Goal: Task Accomplishment & Management: Use online tool/utility

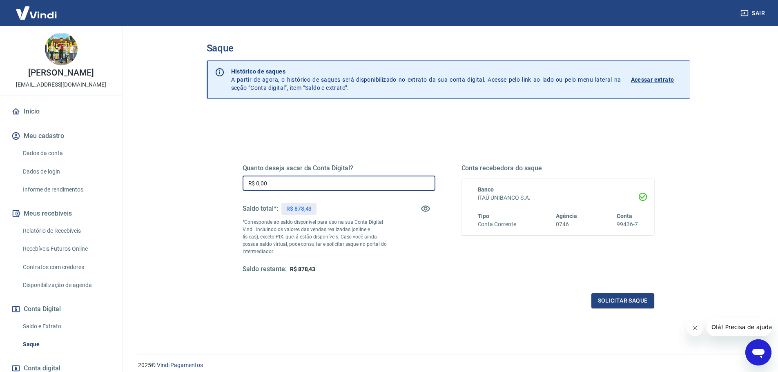
click at [306, 184] on input "R$ 0,00" at bounding box center [338, 183] width 193 height 15
type input "R$ 878,00"
click at [634, 307] on button "Solicitar saque" at bounding box center [622, 300] width 63 height 15
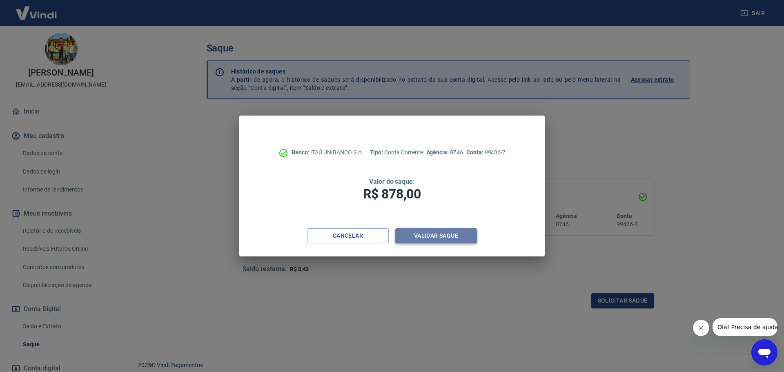
click at [417, 235] on button "Validar saque" at bounding box center [436, 235] width 82 height 15
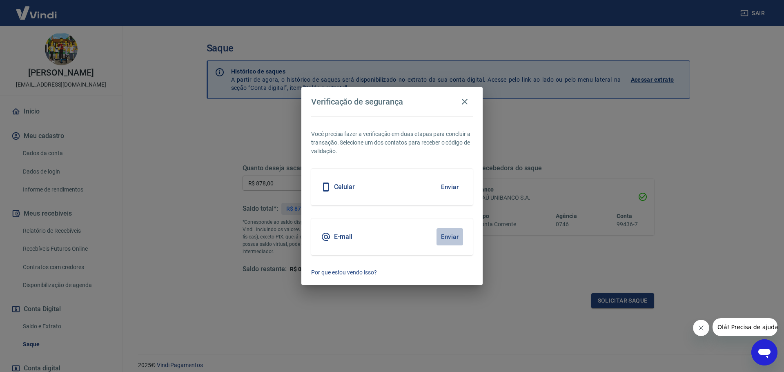
click at [451, 238] on button "Enviar" at bounding box center [449, 236] width 27 height 17
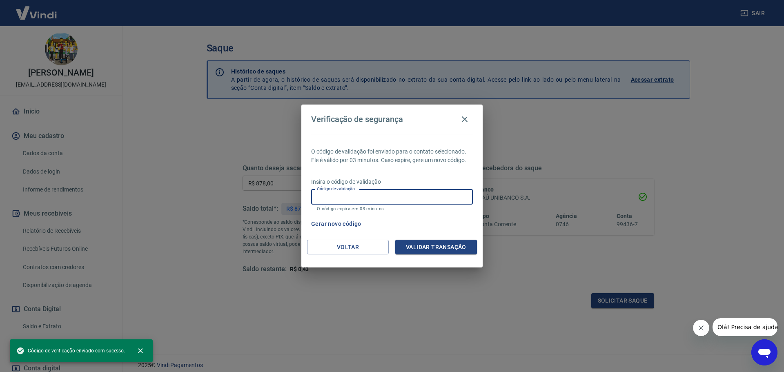
click at [374, 197] on input "Código de validação" at bounding box center [392, 196] width 162 height 15
paste input "561180"
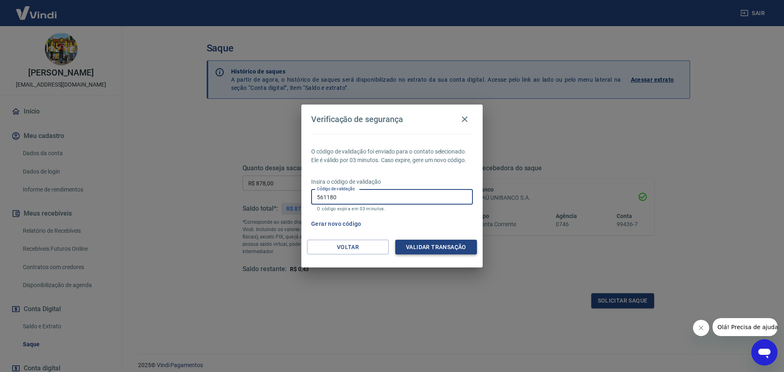
type input "561180"
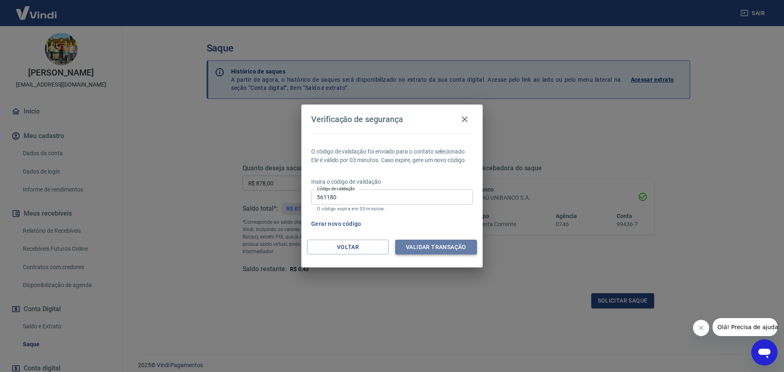
click at [444, 247] on button "Validar transação" at bounding box center [436, 247] width 82 height 15
